Goal: Information Seeking & Learning: Learn about a topic

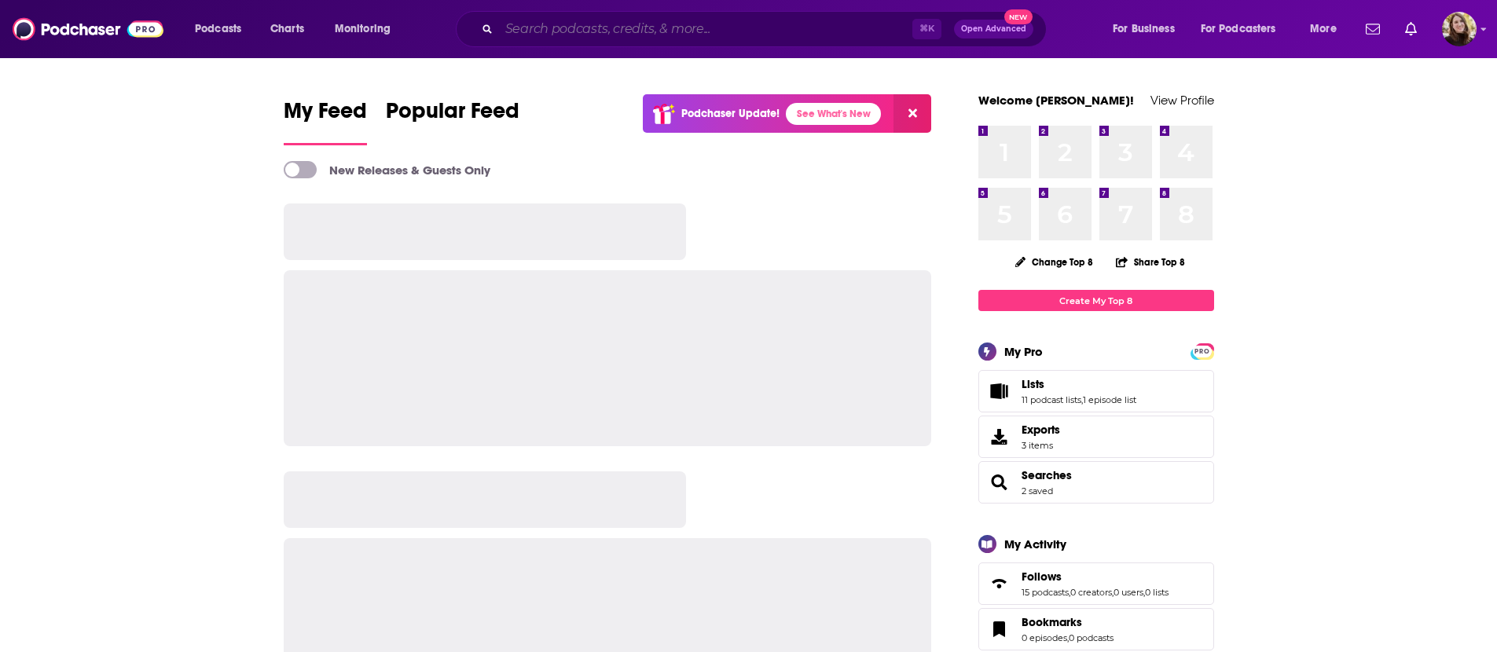
click at [739, 25] on input "Search podcasts, credits, & more..." at bounding box center [705, 29] width 413 height 25
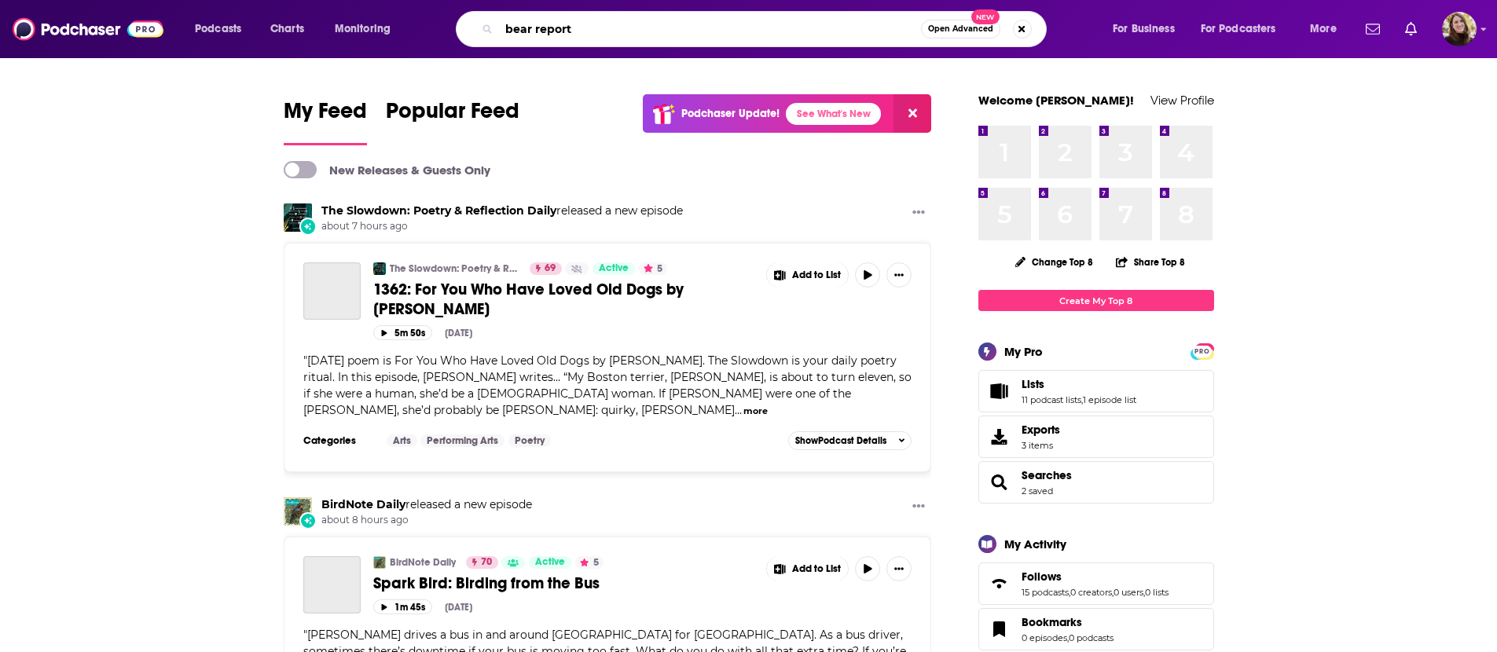
type input "bear report"
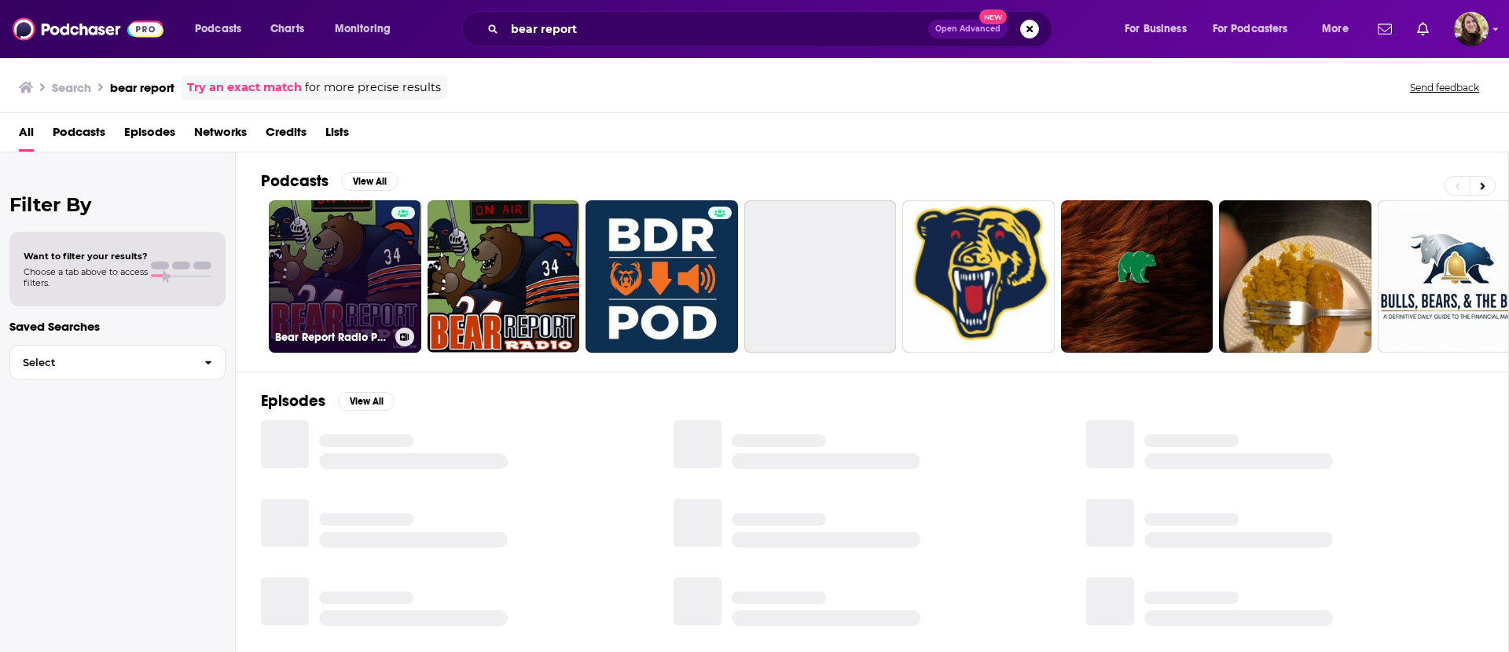
click at [317, 285] on link "Bear Report Radio Podcast: Chicago Bears" at bounding box center [345, 276] width 152 height 152
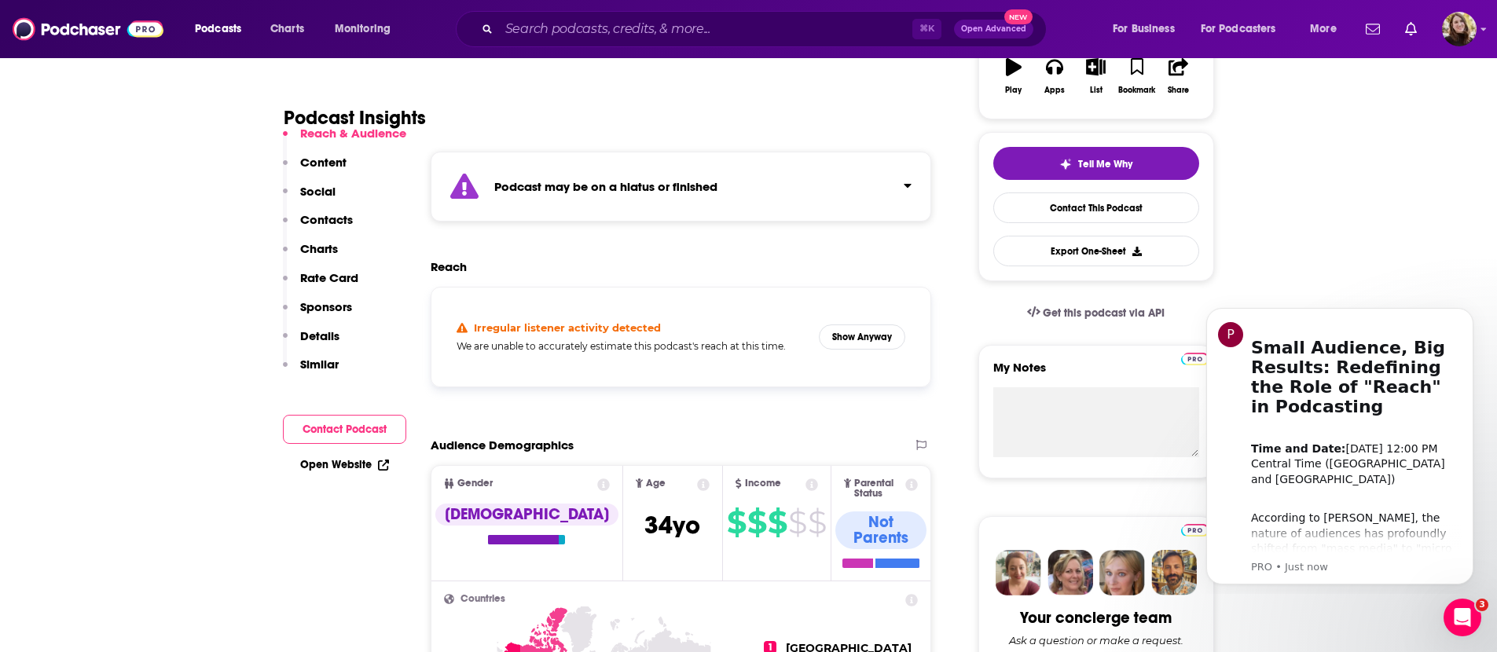
scroll to position [620, 0]
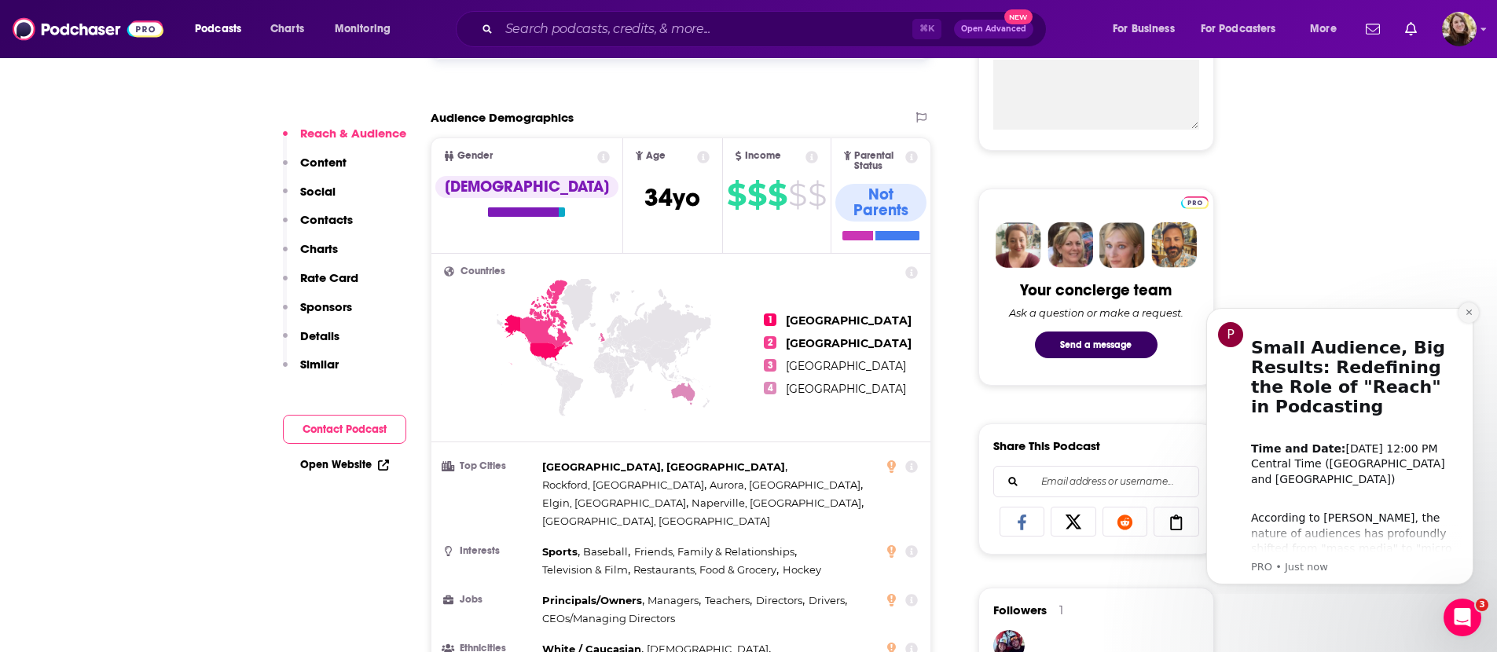
click at [1462, 311] on button "Dismiss notification" at bounding box center [1468, 313] width 20 height 20
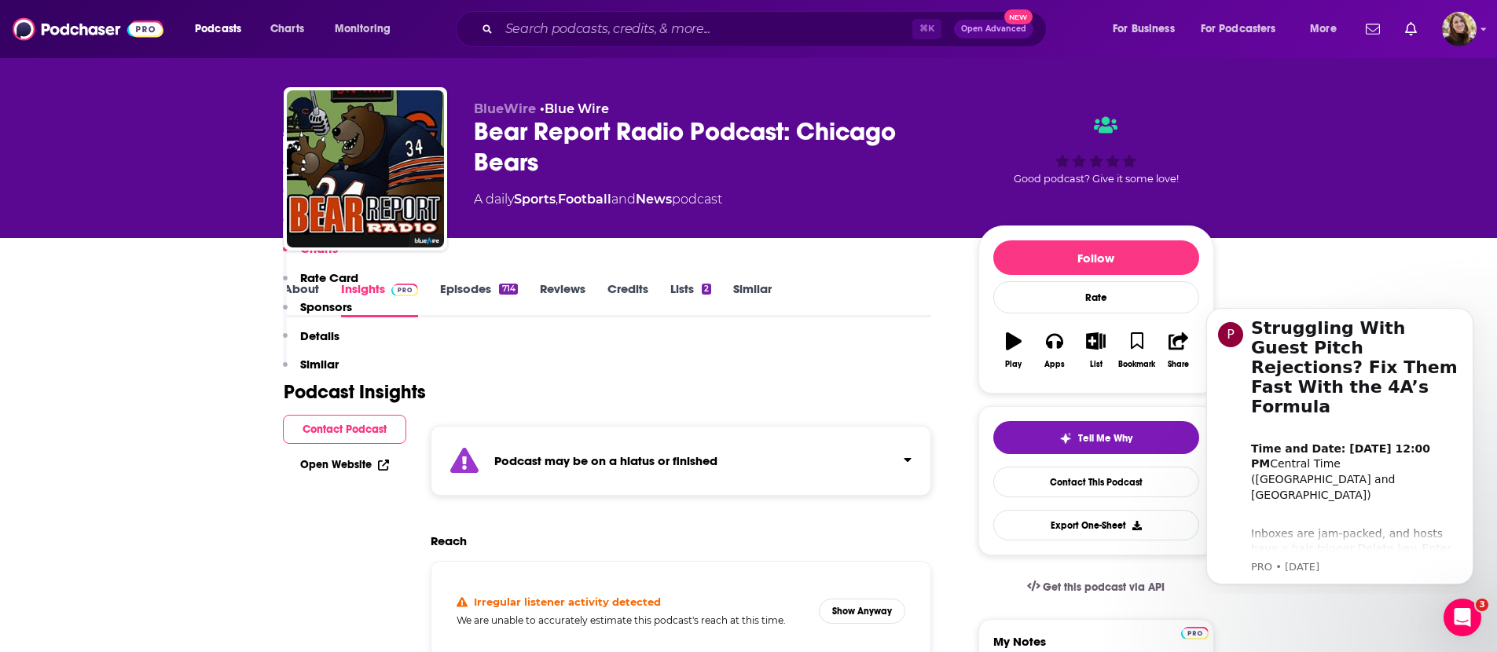
scroll to position [0, 0]
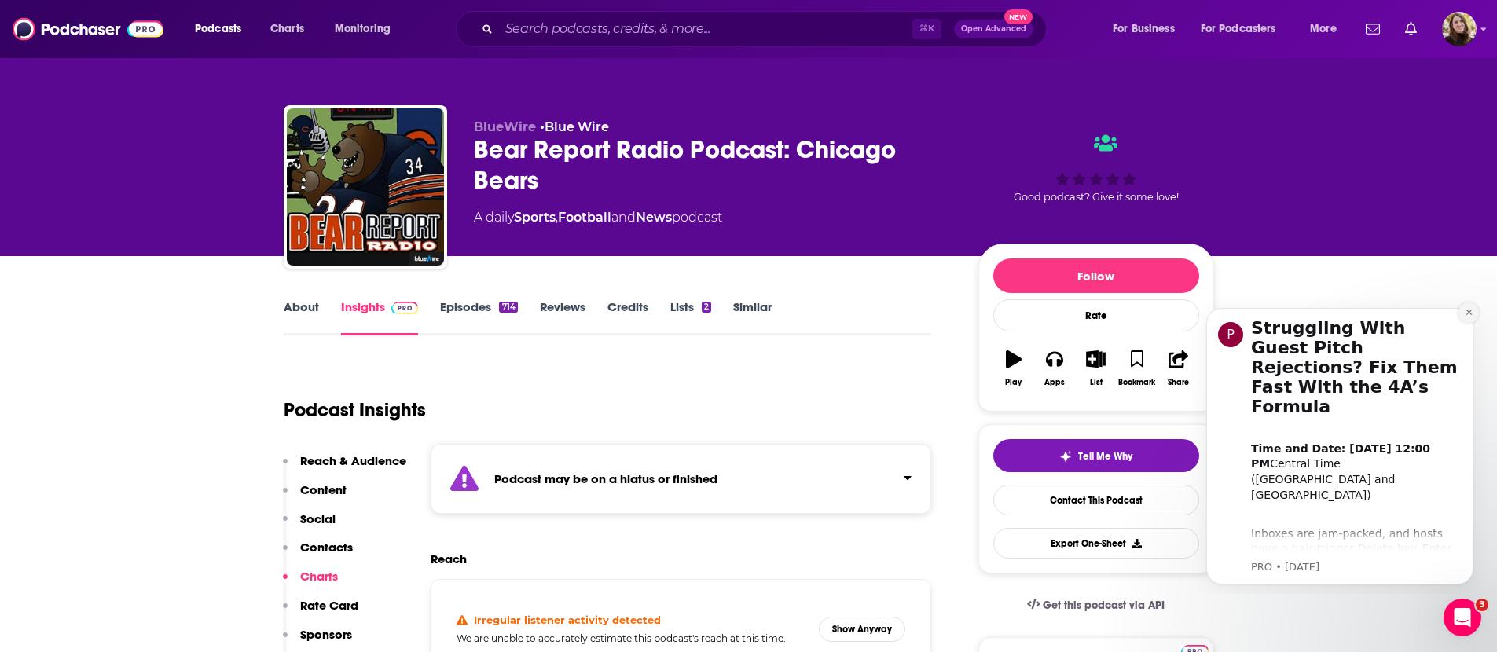
click at [1467, 314] on icon "Dismiss notification" at bounding box center [1469, 313] width 6 height 6
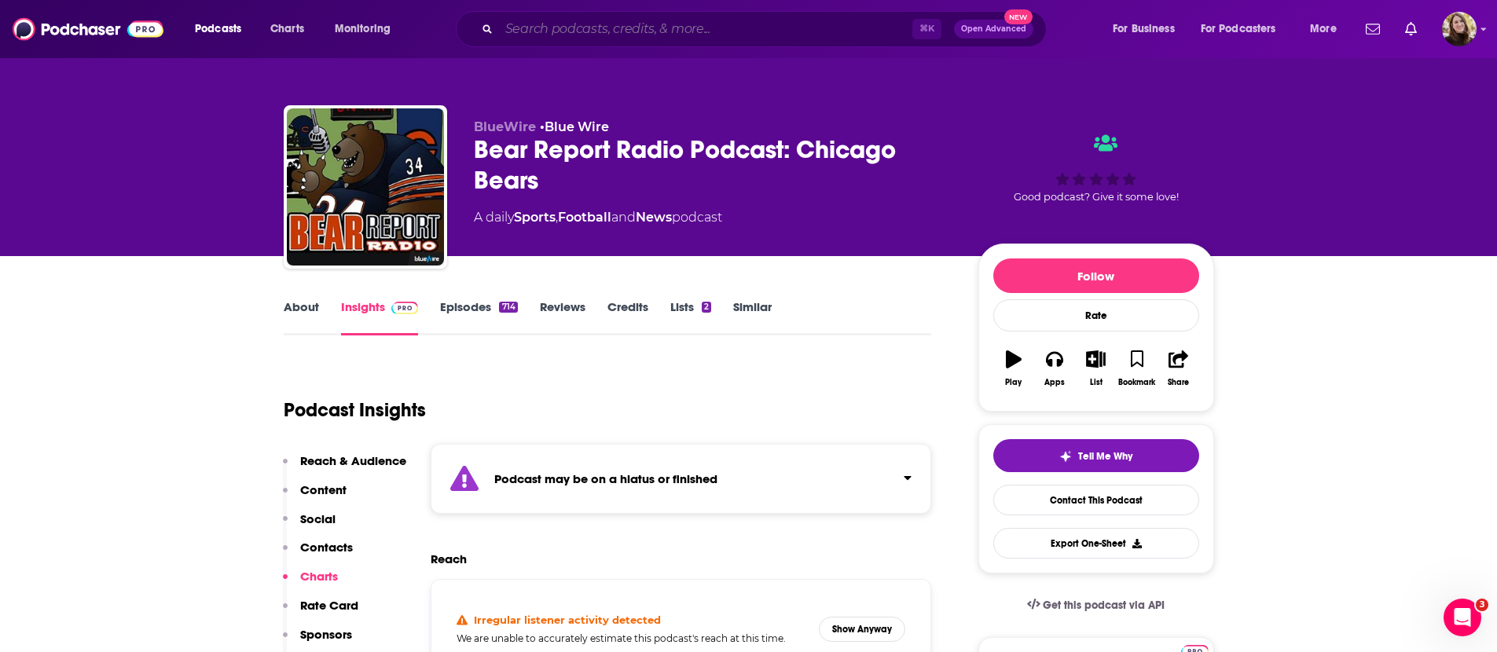
click at [696, 26] on input "Search podcasts, credits, & more..." at bounding box center [705, 29] width 413 height 25
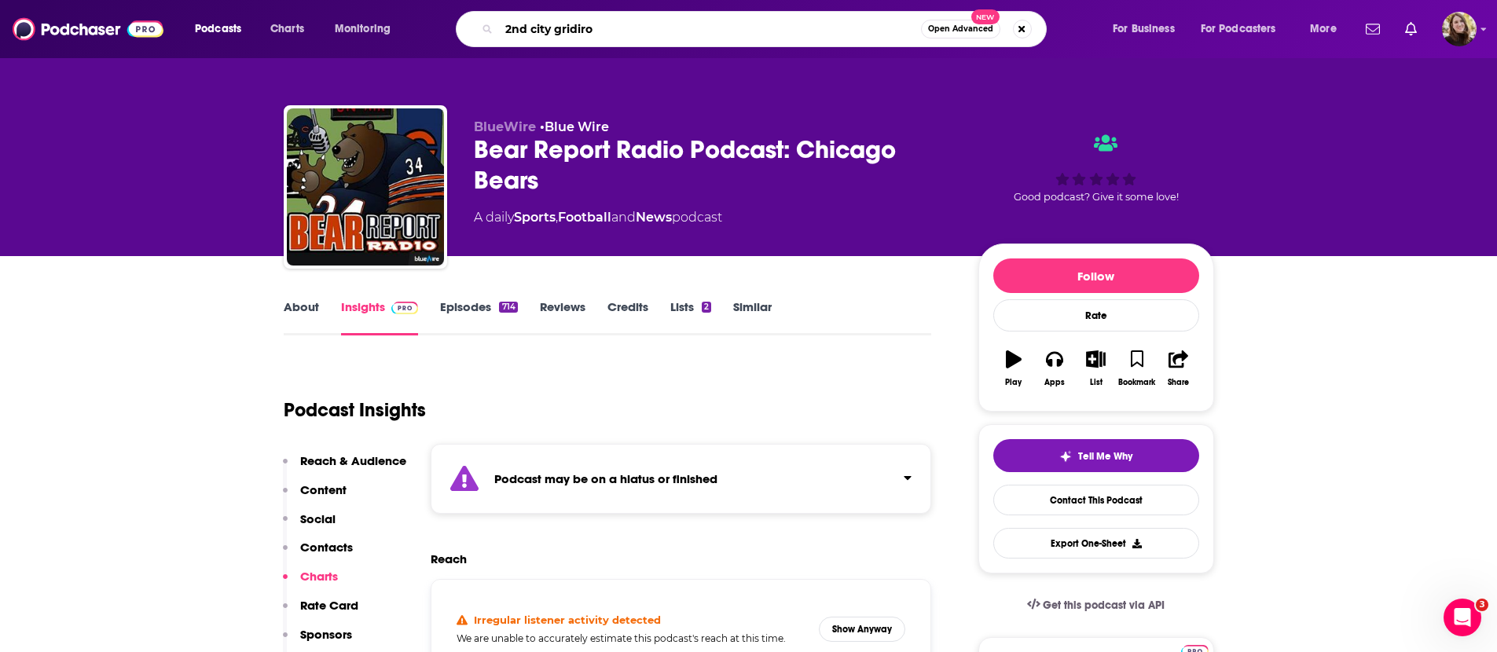
type input "2nd city gridiron"
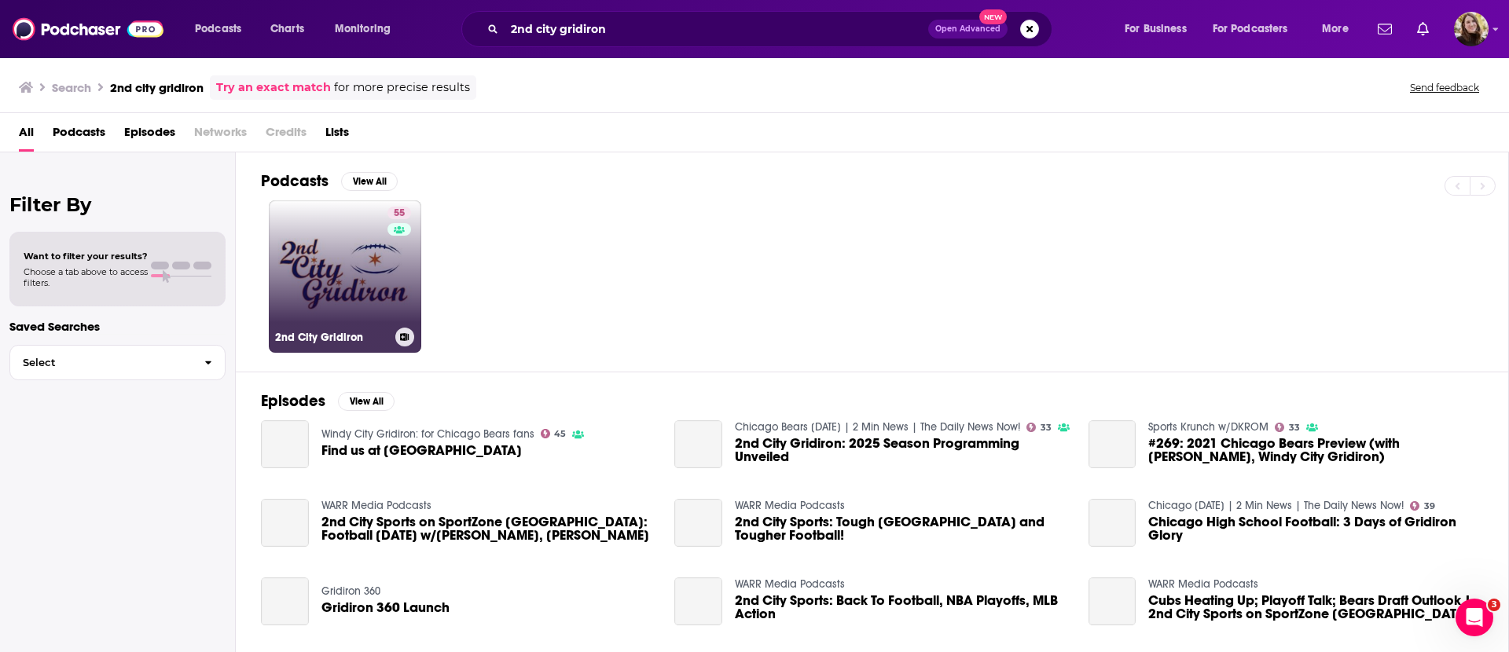
click at [351, 292] on link "55 2nd City Gridiron" at bounding box center [345, 276] width 152 height 152
